Goal: Transaction & Acquisition: Purchase product/service

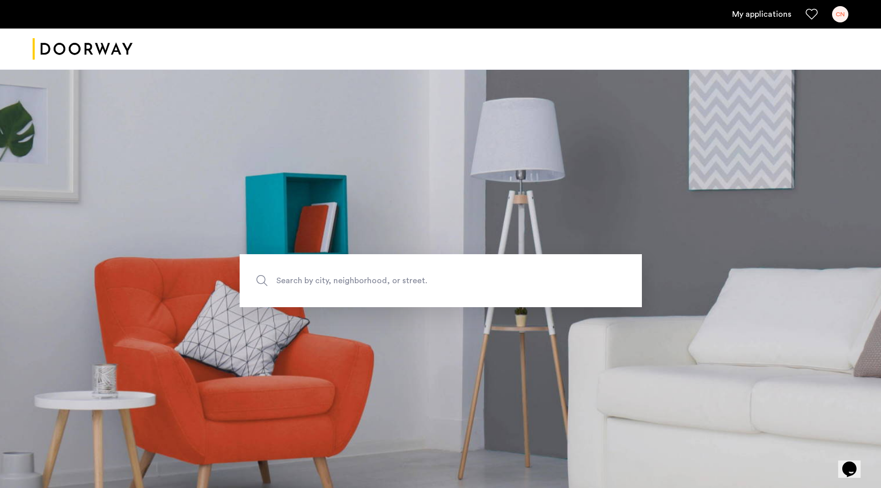
click at [774, 12] on link "My applications" at bounding box center [761, 14] width 59 height 12
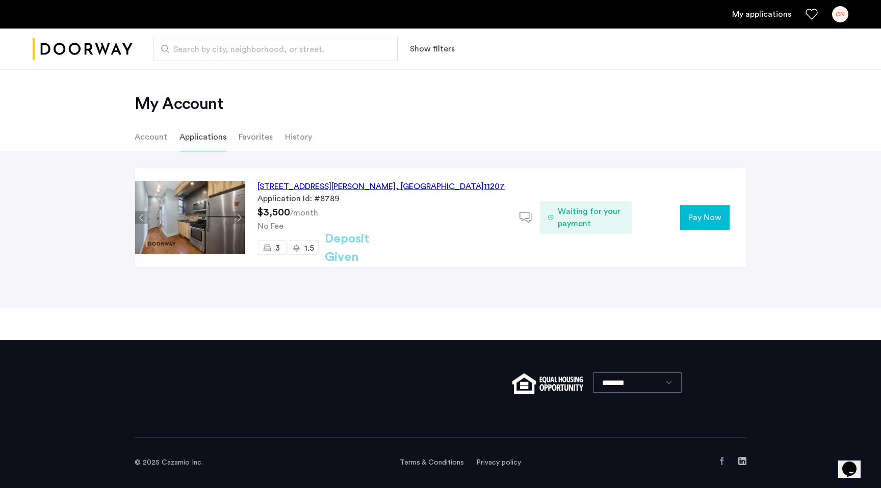
click at [719, 216] on span "Pay Now" at bounding box center [704, 218] width 33 height 12
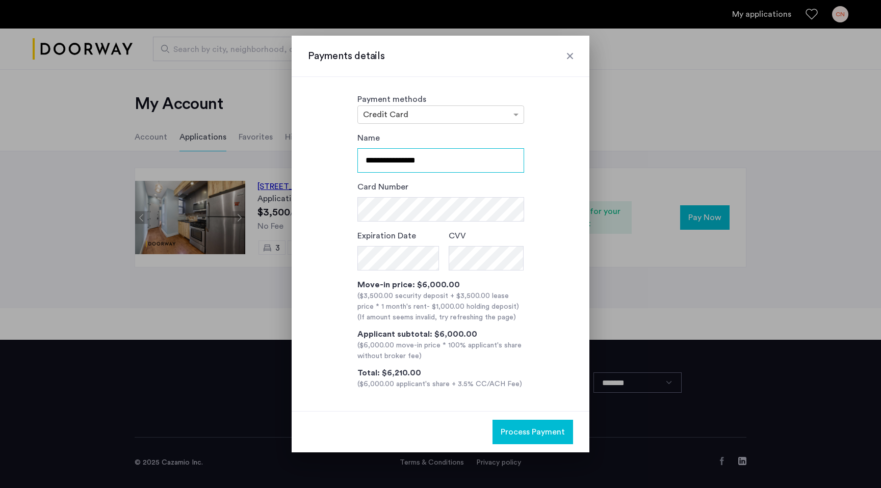
drag, startPoint x: 458, startPoint y: 168, endPoint x: 314, endPoint y: 159, distance: 144.6
click at [313, 159] on div "**********" at bounding box center [440, 261] width 265 height 258
type input "**********"
click at [499, 117] on div at bounding box center [441, 115] width 166 height 12
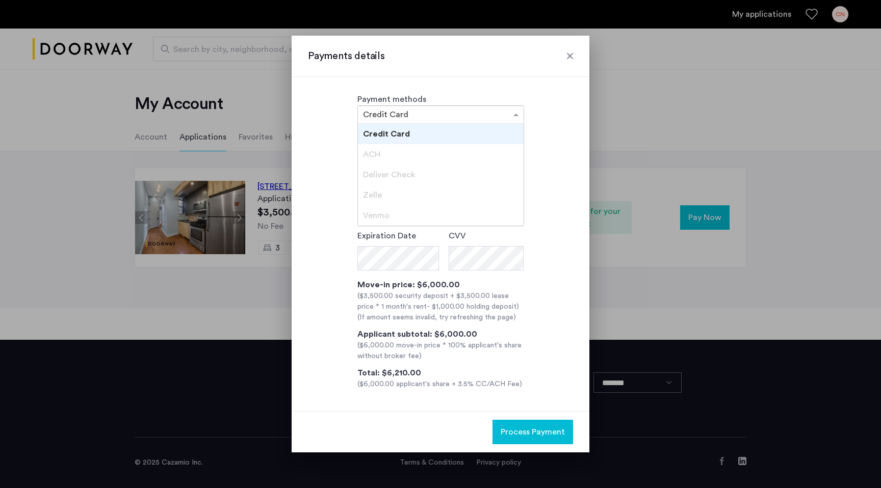
click at [542, 110] on div "Payment methods × Credit Card Credit Card ACH Deliver Check [PERSON_NAME]" at bounding box center [440, 108] width 265 height 31
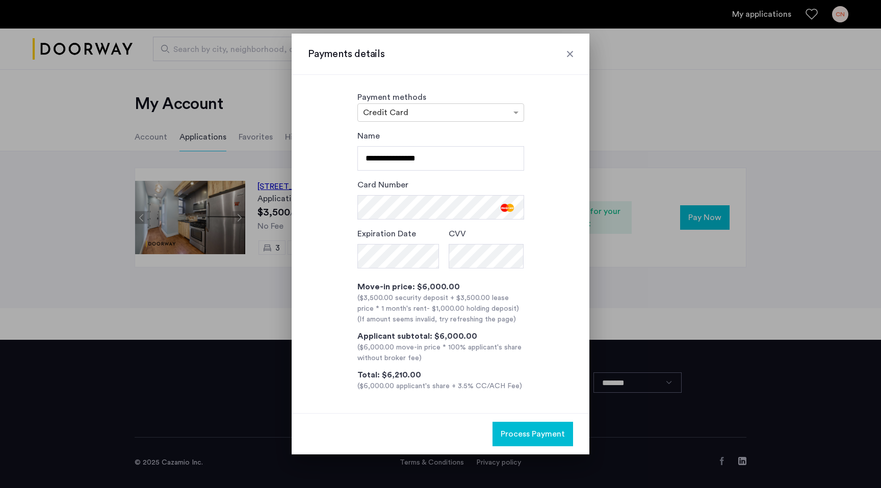
click at [536, 438] on span "Process Payment" at bounding box center [533, 434] width 64 height 12
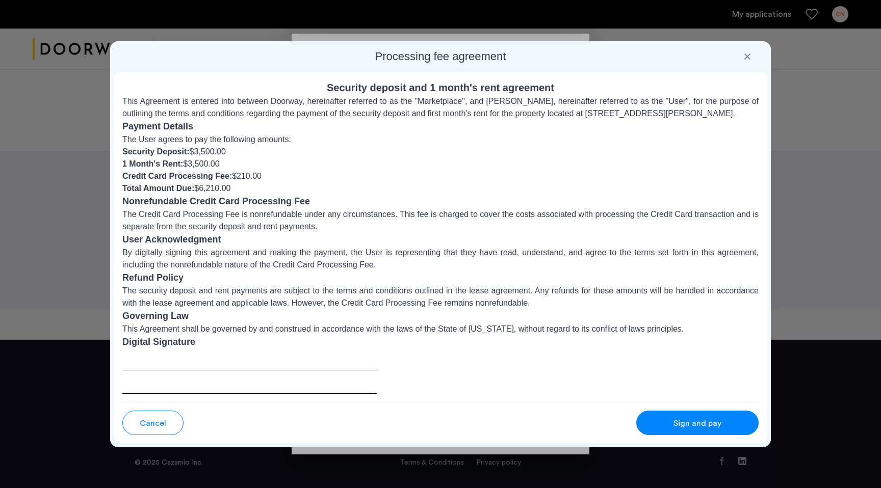
click at [663, 423] on div "Sign and pay" at bounding box center [697, 424] width 81 height 12
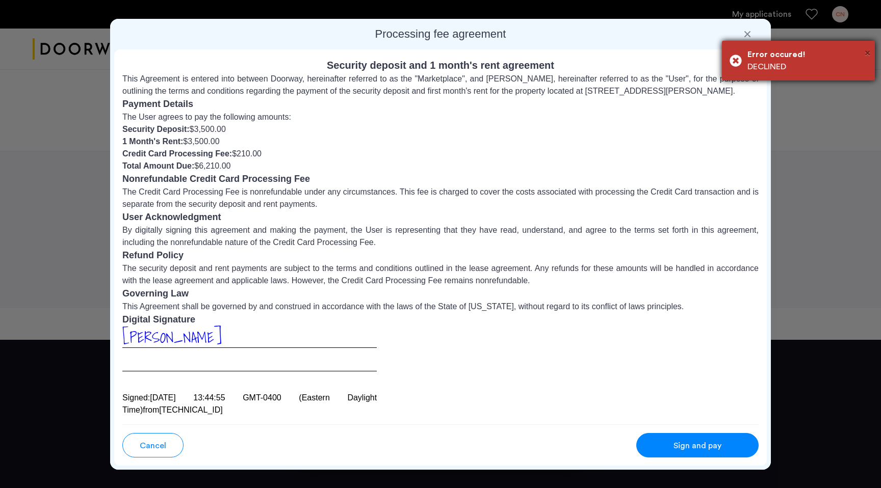
click at [868, 58] on span "×" at bounding box center [868, 53] width 6 height 10
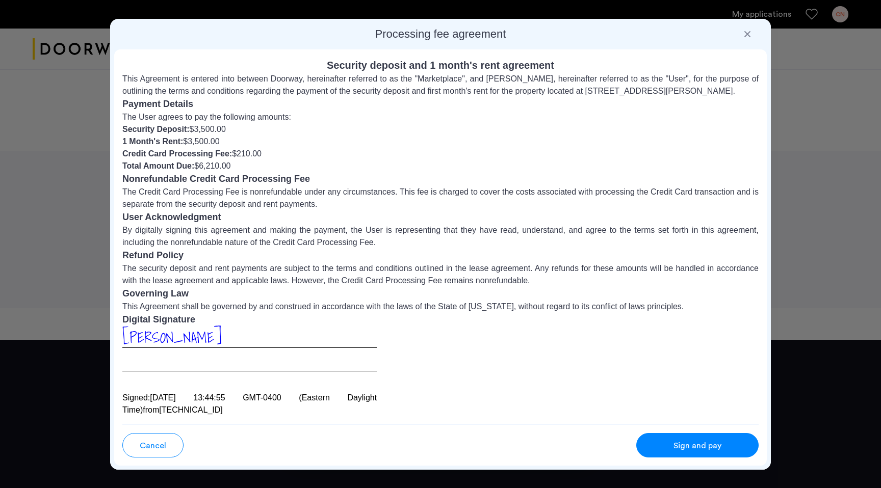
drag, startPoint x: 200, startPoint y: 167, endPoint x: 251, endPoint y: 169, distance: 50.5
click at [251, 169] on li "Total Amount Due: $6,210.00" at bounding box center [440, 166] width 636 height 12
click at [713, 451] on span "Sign and pay" at bounding box center [697, 446] width 48 height 12
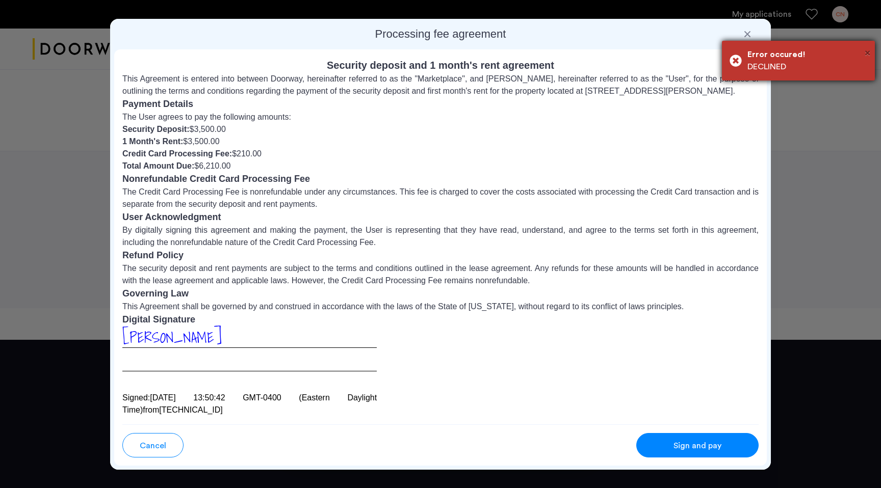
click at [866, 57] on span "×" at bounding box center [868, 53] width 6 height 10
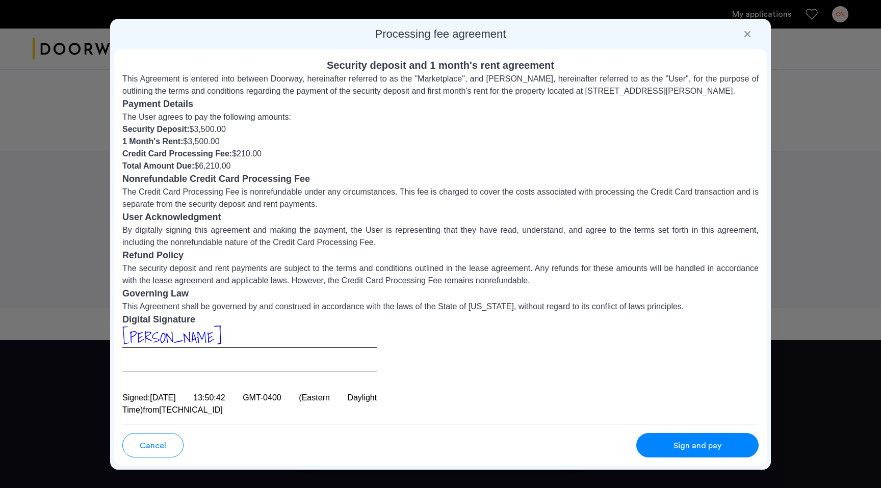
click at [744, 34] on div at bounding box center [747, 34] width 10 height 10
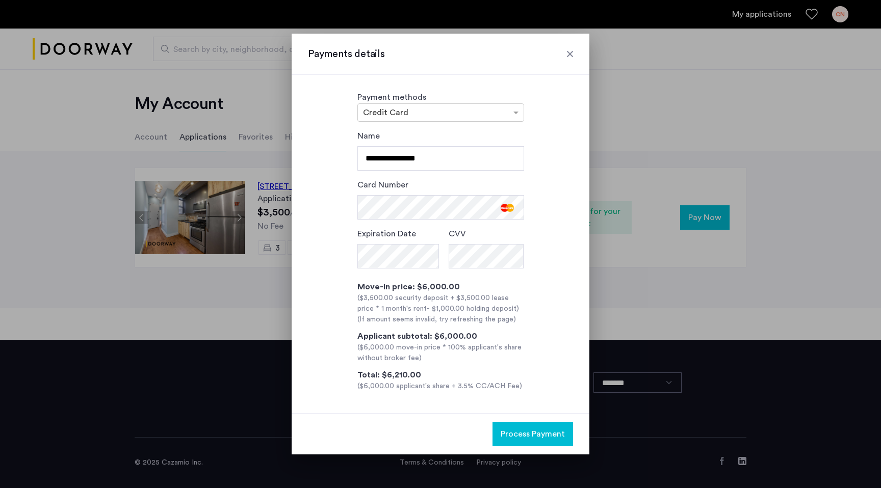
click at [537, 438] on span "Process Payment" at bounding box center [533, 434] width 64 height 12
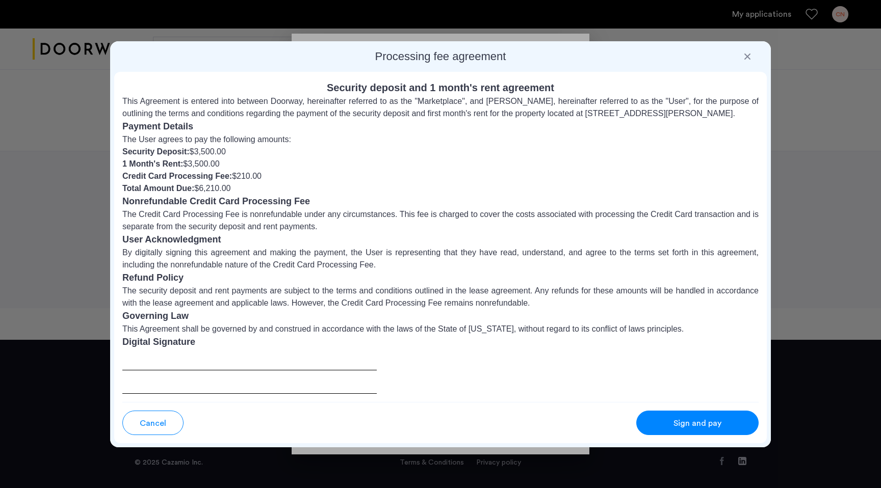
click at [677, 418] on span "Sign and pay" at bounding box center [697, 424] width 48 height 12
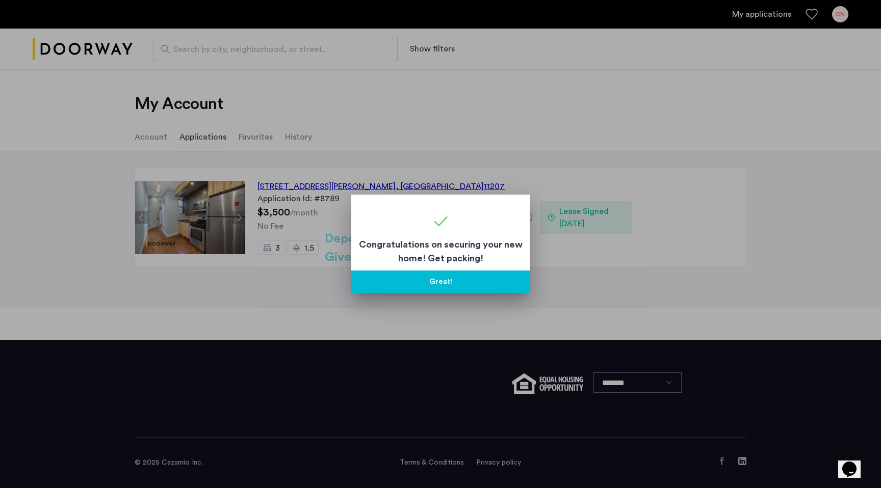
click at [477, 283] on button "Great!" at bounding box center [440, 282] width 178 height 23
